Goal: Information Seeking & Learning: Find specific fact

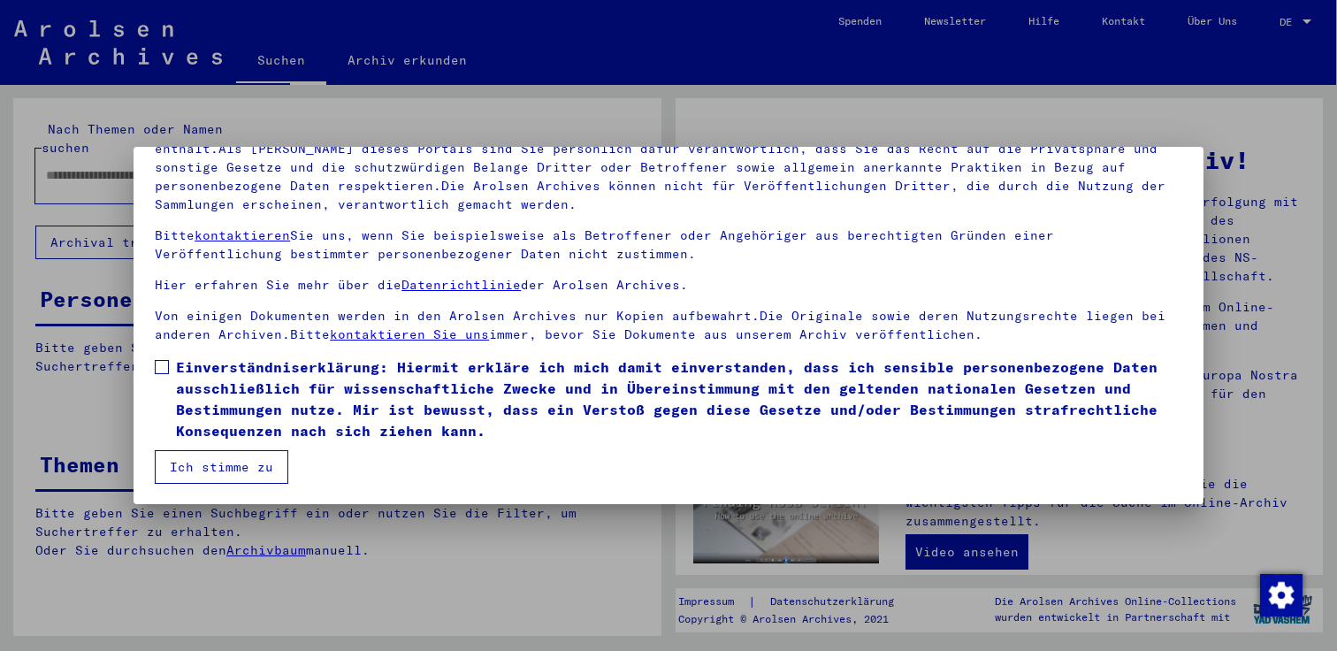
click at [163, 368] on span at bounding box center [162, 367] width 14 height 14
click at [196, 472] on button "Ich stimme zu" at bounding box center [222, 467] width 134 height 34
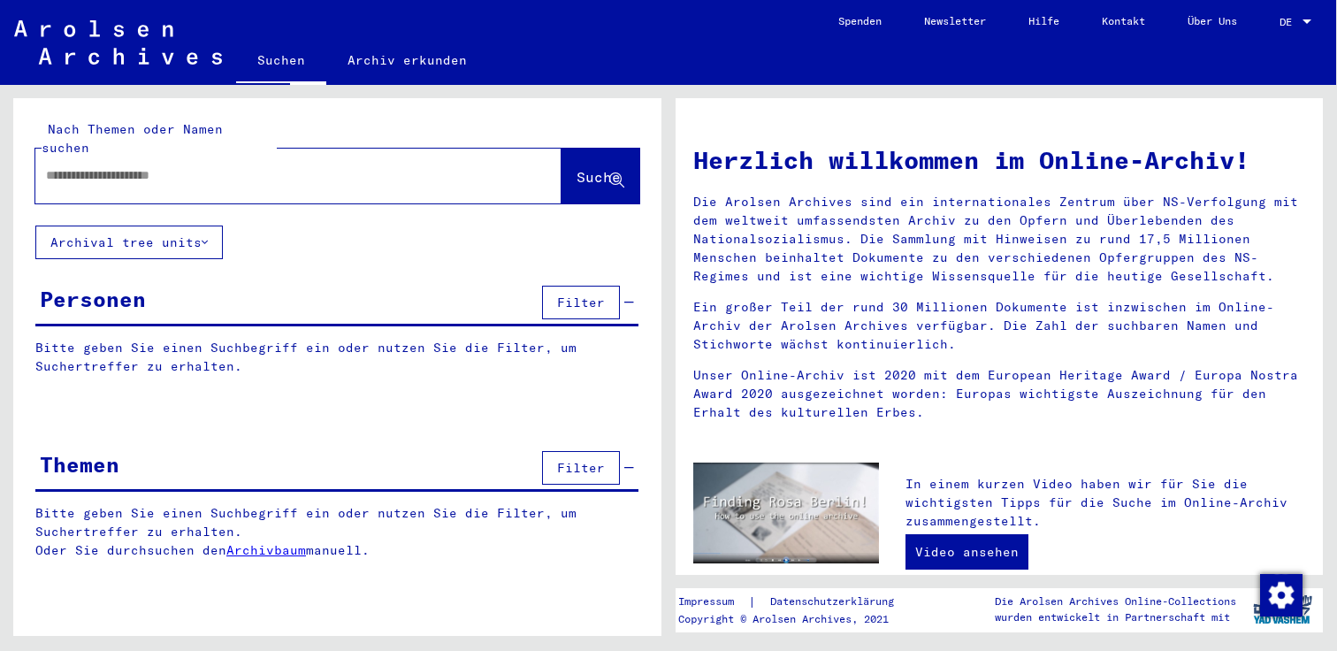
click at [118, 156] on div at bounding box center [271, 176] width 473 height 40
click at [109, 167] on div at bounding box center [271, 176] width 473 height 40
click at [101, 166] on input "text" at bounding box center [277, 175] width 462 height 19
type input "*******"
click at [577, 168] on span "Suche" at bounding box center [599, 177] width 44 height 18
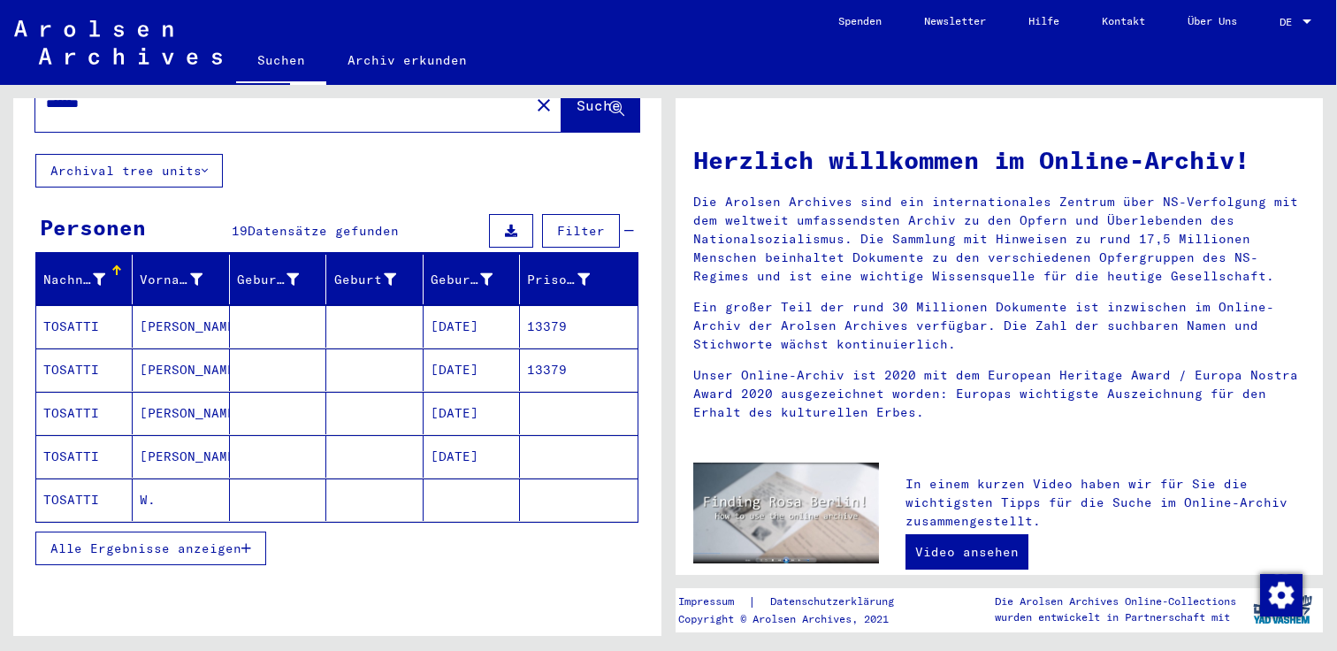
scroll to position [61, 0]
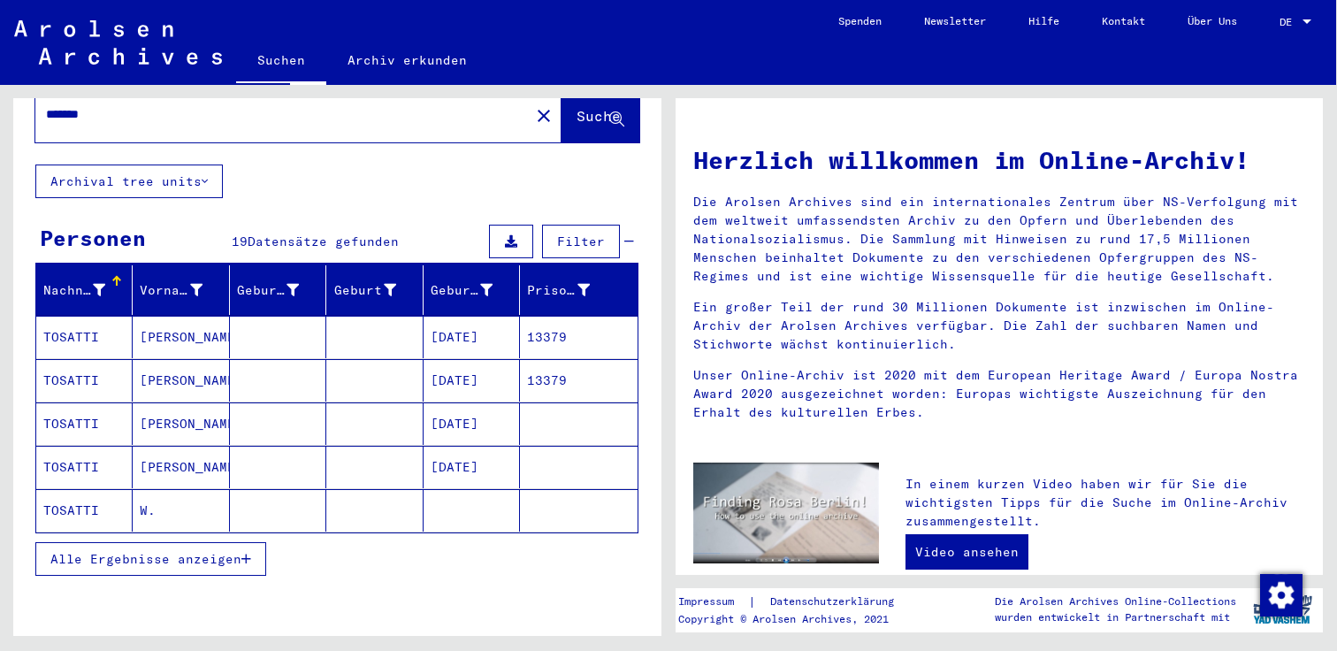
click at [243, 553] on icon "button" at bounding box center [246, 559] width 10 height 12
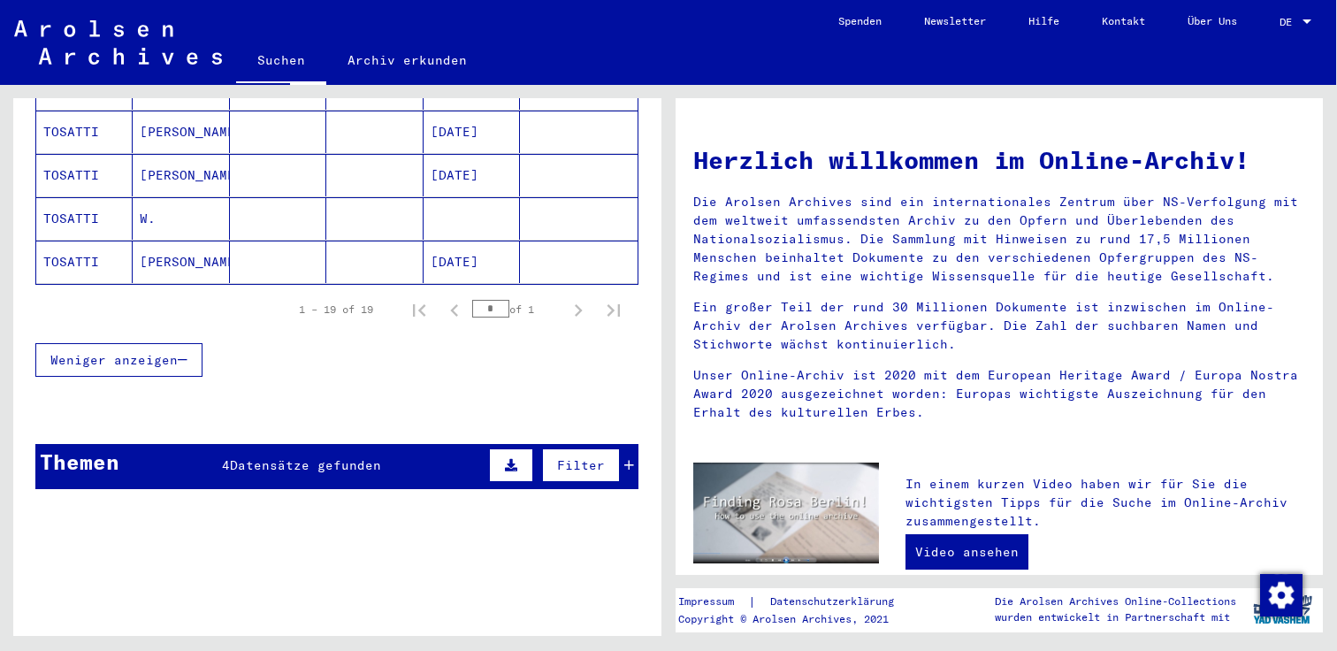
scroll to position [965, 0]
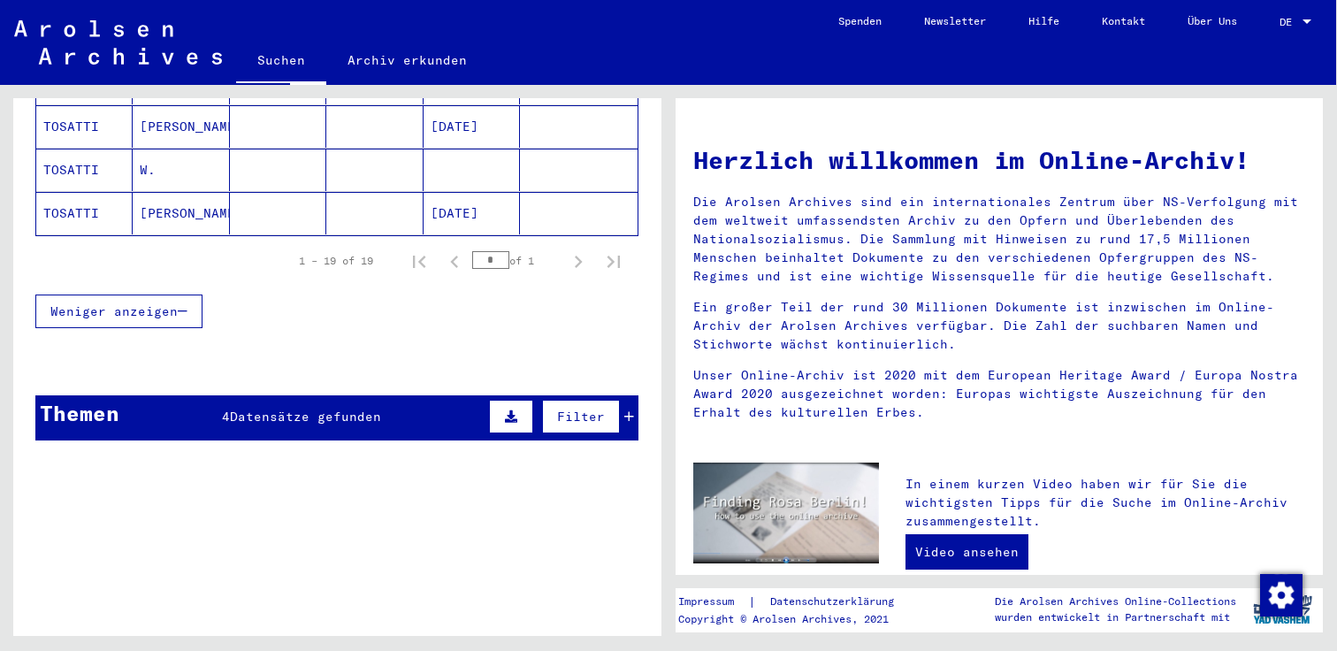
click at [632, 410] on icon at bounding box center [629, 416] width 10 height 12
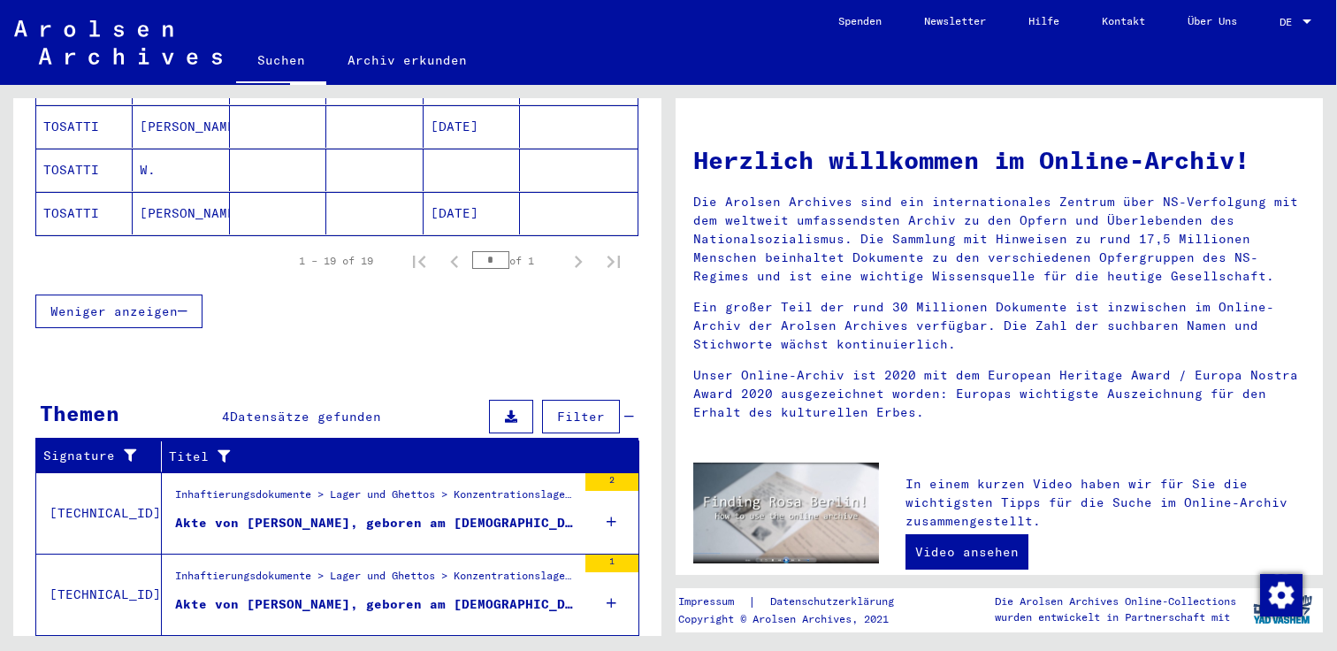
scroll to position [1035, 0]
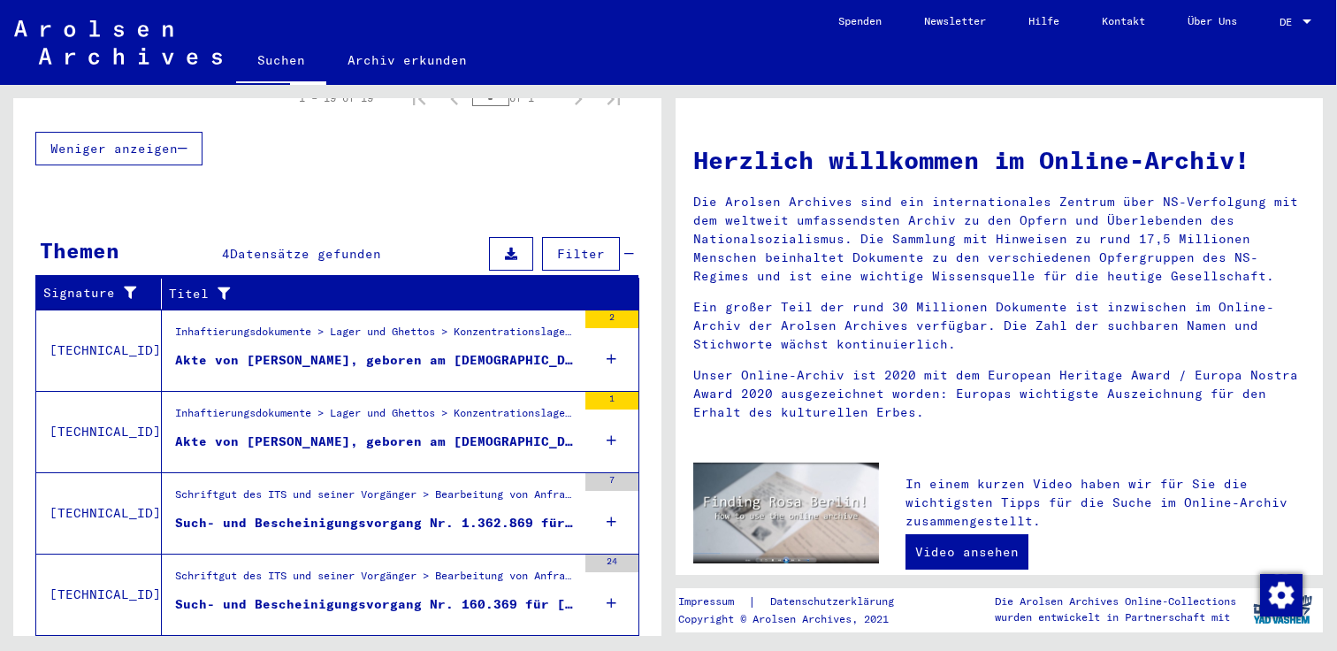
click at [384, 357] on figure "Akte von [PERSON_NAME], geboren am [DEMOGRAPHIC_DATA]" at bounding box center [375, 364] width 401 height 27
